Goal: Task Accomplishment & Management: Manage account settings

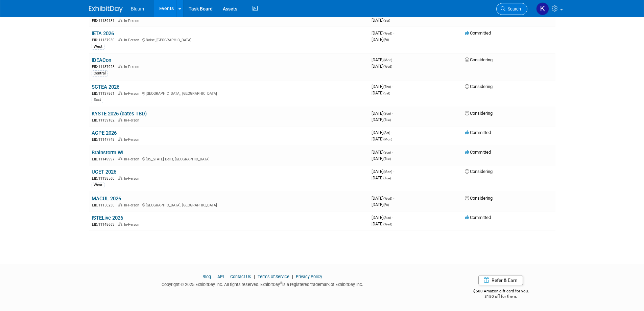
click at [501, 7] on icon at bounding box center [503, 8] width 5 height 5
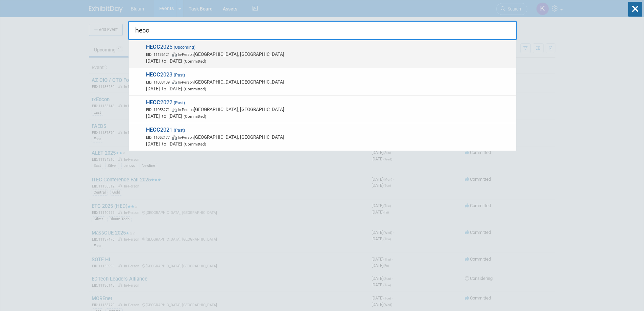
type input "hecc"
click at [176, 57] on span "EID: 11136121 In-Person [GEOGRAPHIC_DATA], [GEOGRAPHIC_DATA]" at bounding box center [329, 54] width 367 height 7
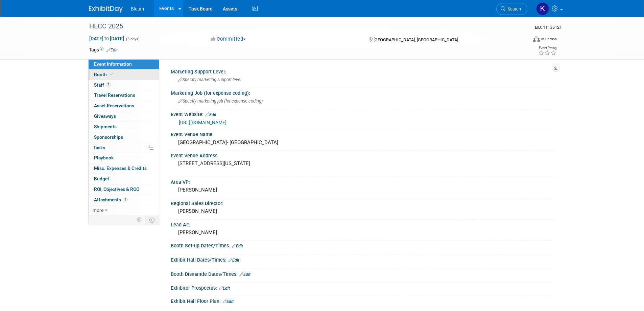
click at [94, 74] on span "Booth" at bounding box center [104, 74] width 21 height 5
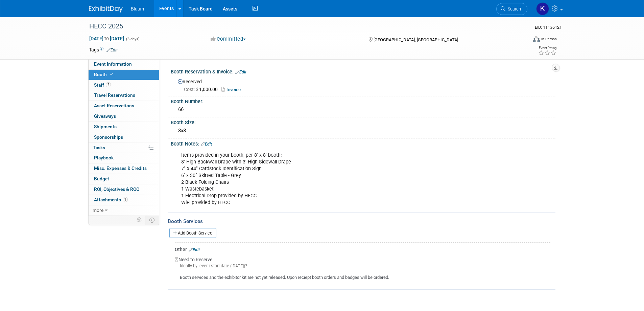
click at [196, 249] on link "Edit" at bounding box center [194, 249] width 11 height 5
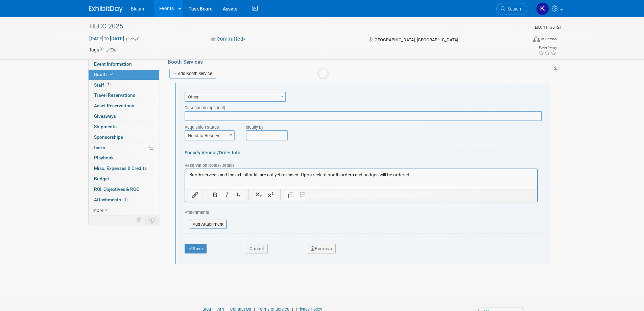
scroll to position [165, 0]
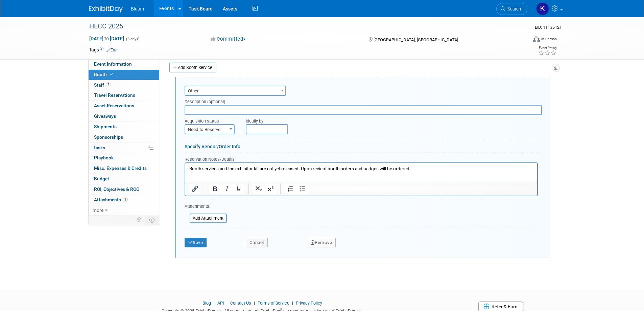
click at [420, 167] on p "Booth services and the exhibitor kit are not yet released. Upon reciept booth o…" at bounding box center [361, 169] width 344 height 6
paste body "Rich Text Area. Press ALT-0 for help."
click at [198, 244] on button "Save" at bounding box center [196, 242] width 22 height 9
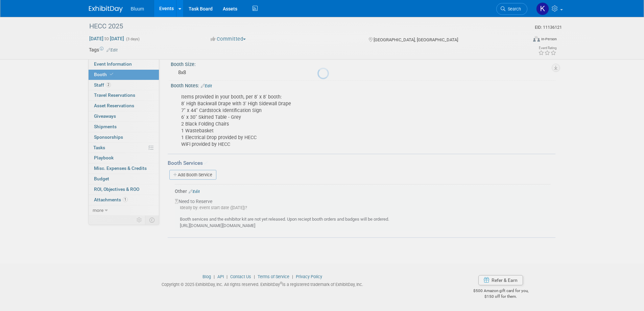
scroll to position [58, 0]
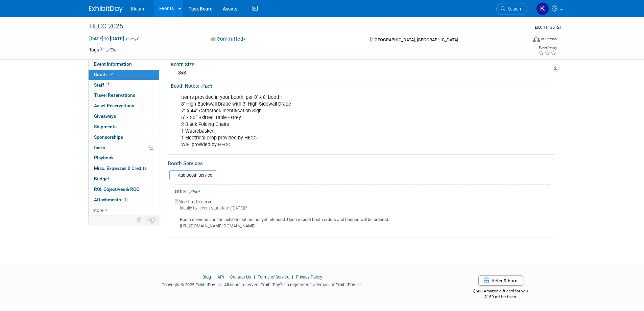
click at [171, 7] on link "Events" at bounding box center [166, 8] width 25 height 17
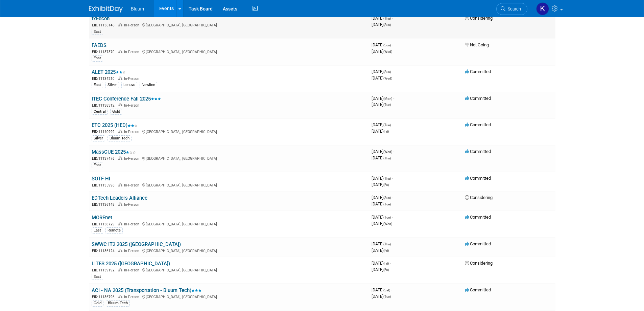
scroll to position [68, 0]
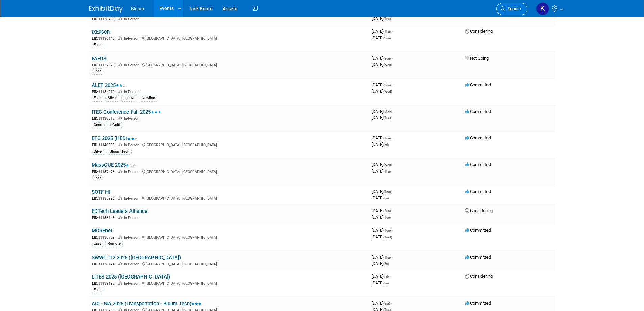
click at [506, 10] on span "Search" at bounding box center [514, 8] width 16 height 5
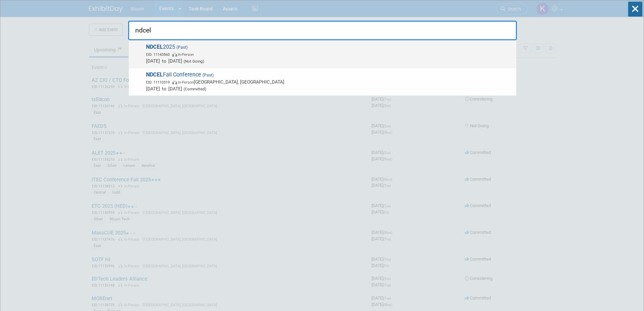
type input "ndcel"
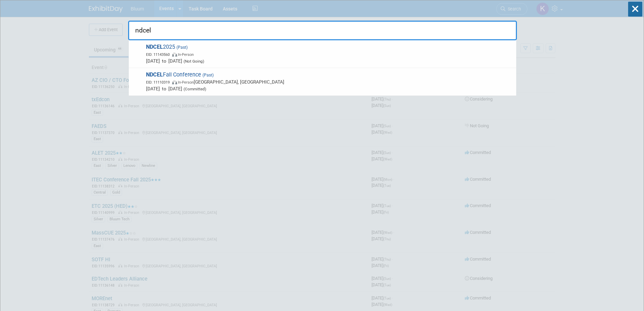
click at [156, 53] on span "EID: 11143560" at bounding box center [159, 54] width 26 height 4
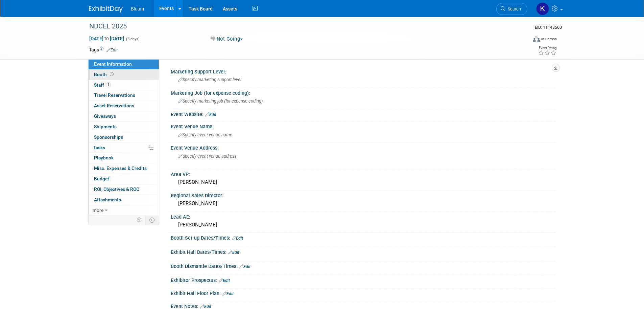
click at [94, 75] on span "Booth" at bounding box center [104, 74] width 21 height 5
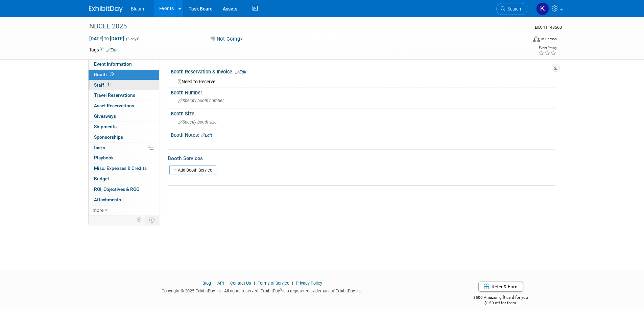
click at [96, 86] on span "Staff 1" at bounding box center [102, 84] width 17 height 5
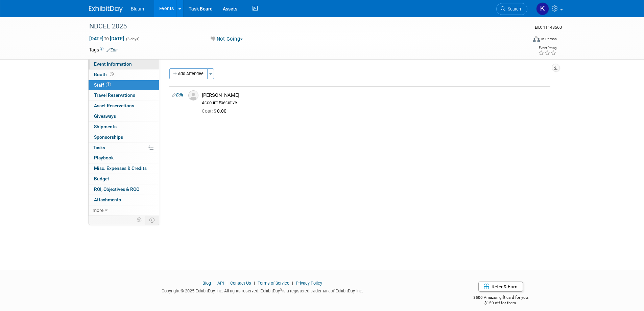
click at [102, 65] on span "Event Information" at bounding box center [113, 63] width 38 height 5
